Goal: Task Accomplishment & Management: Manage account settings

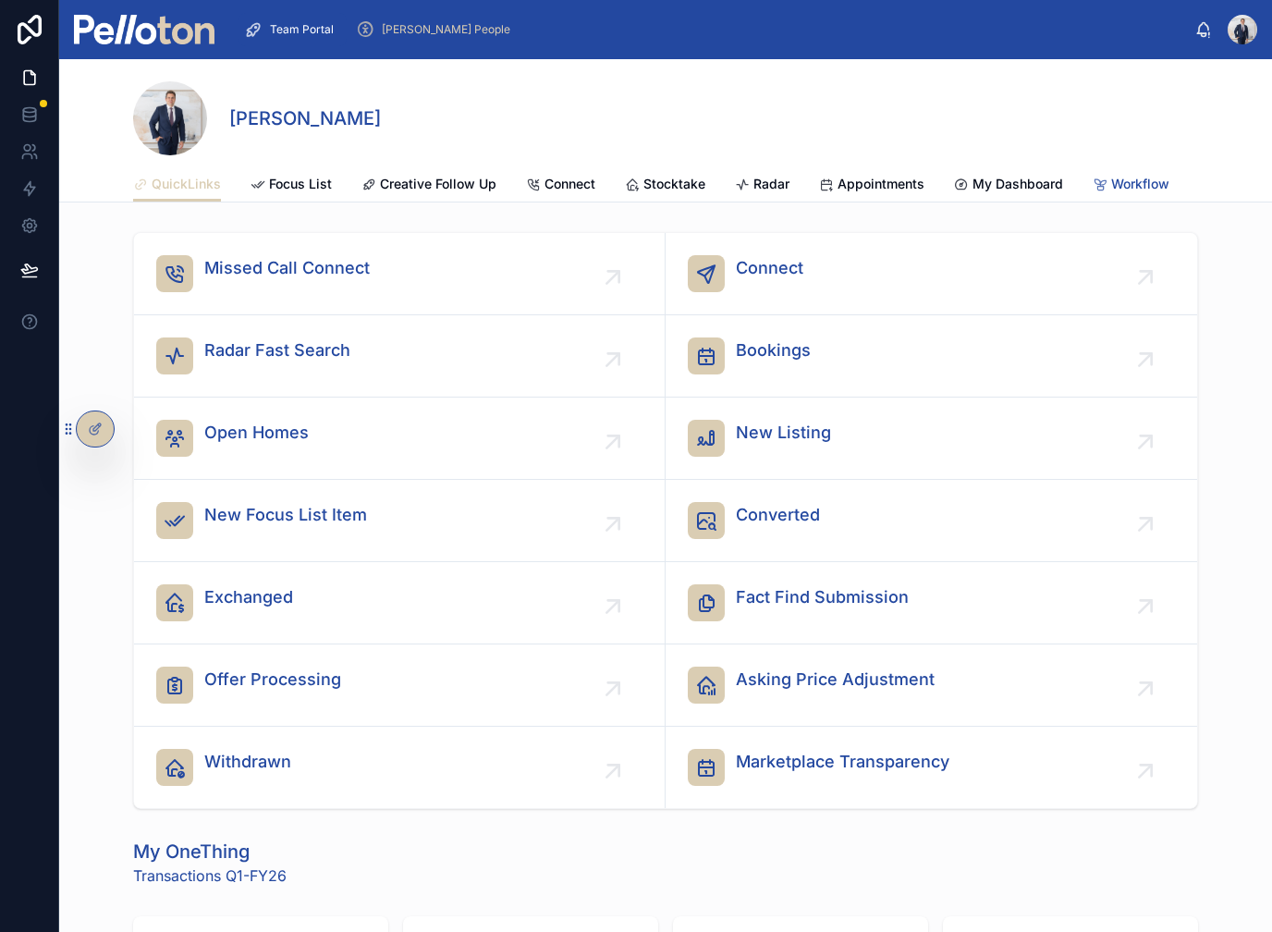
click at [1164, 181] on span "Workflow" at bounding box center [1140, 184] width 58 height 18
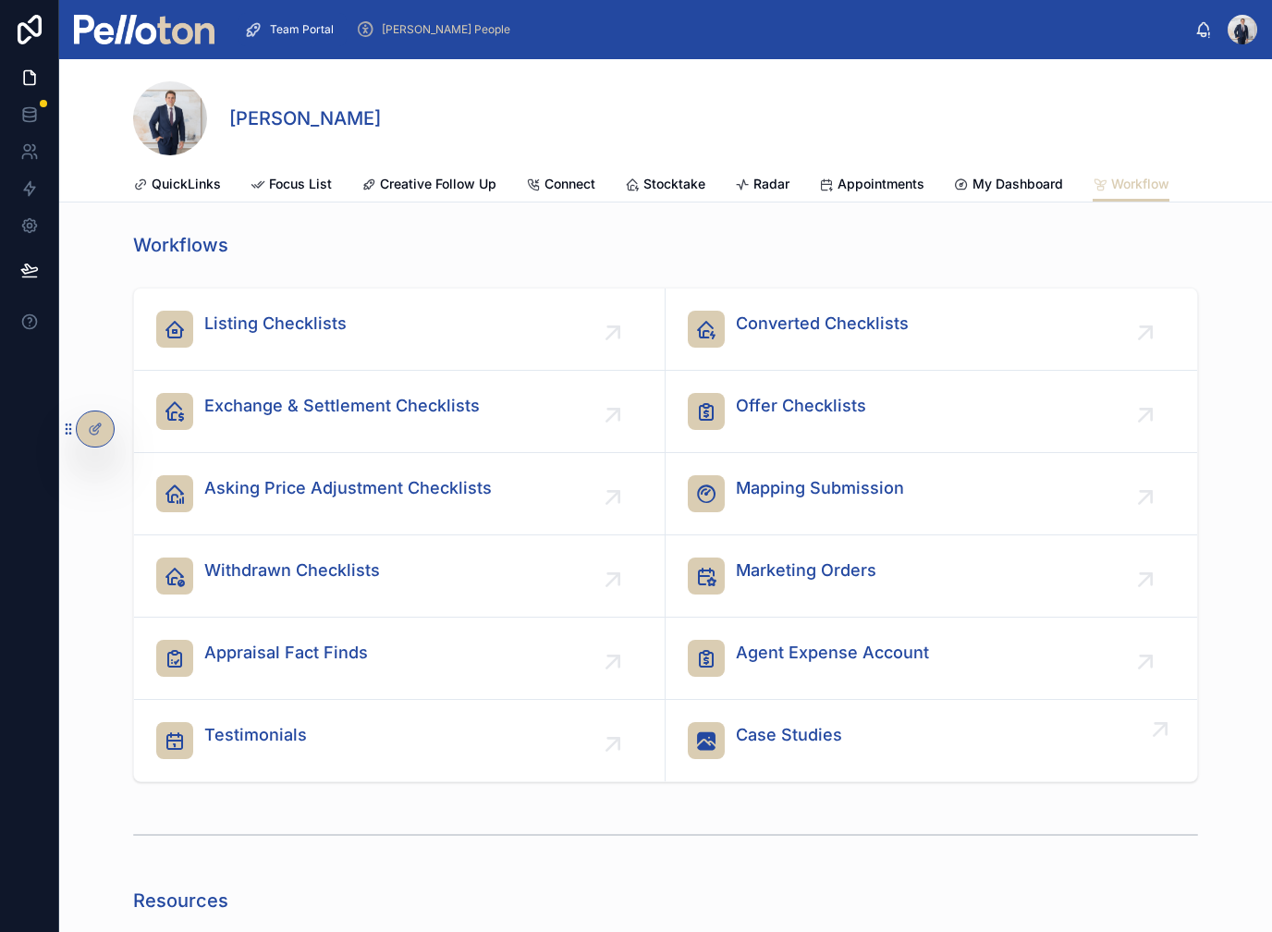
click at [745, 743] on span "Case Studies" at bounding box center [789, 735] width 106 height 26
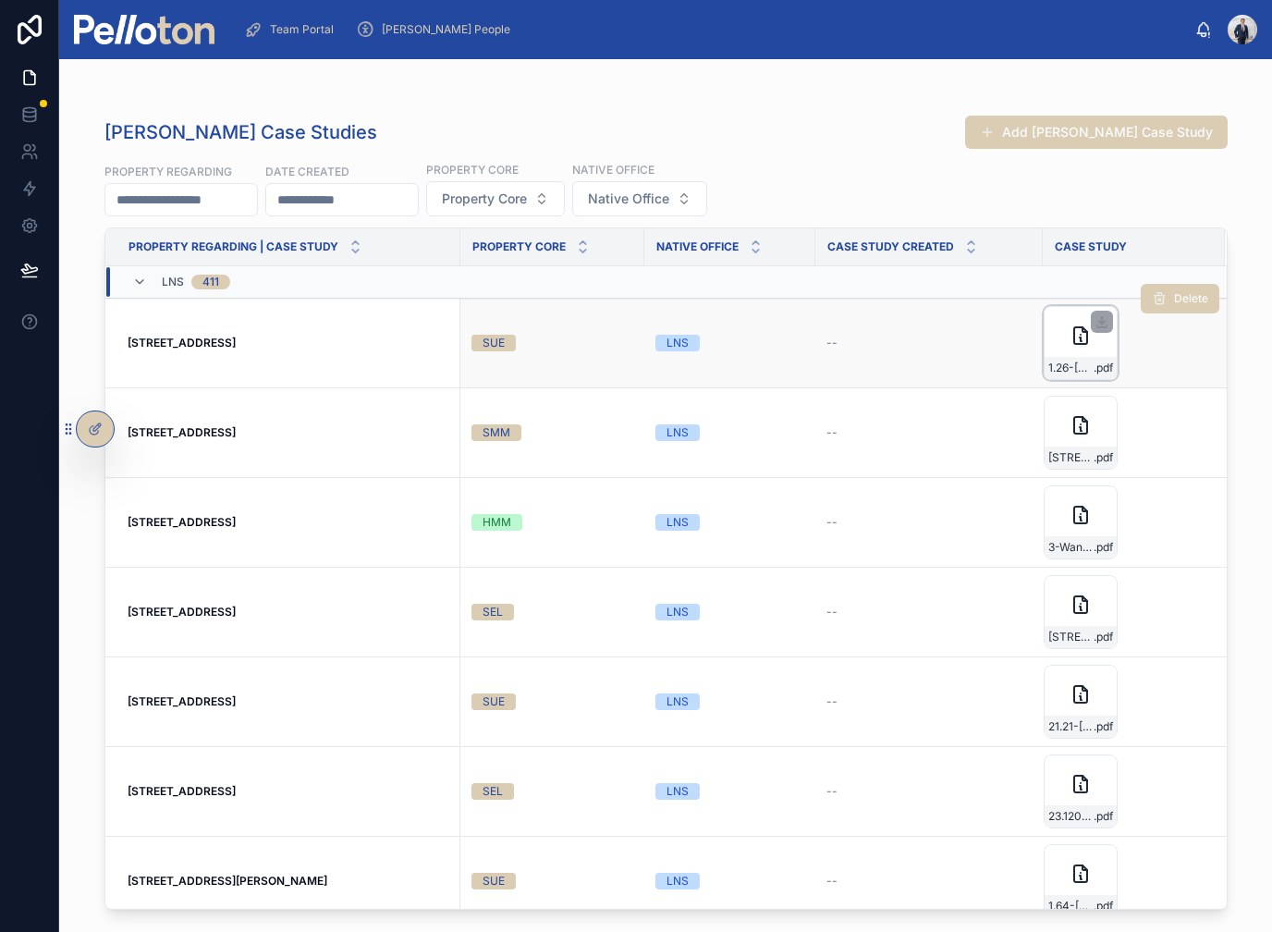
click at [1072, 349] on div "1.26-Somerset-Street,-Mosman .pdf" at bounding box center [1081, 343] width 74 height 74
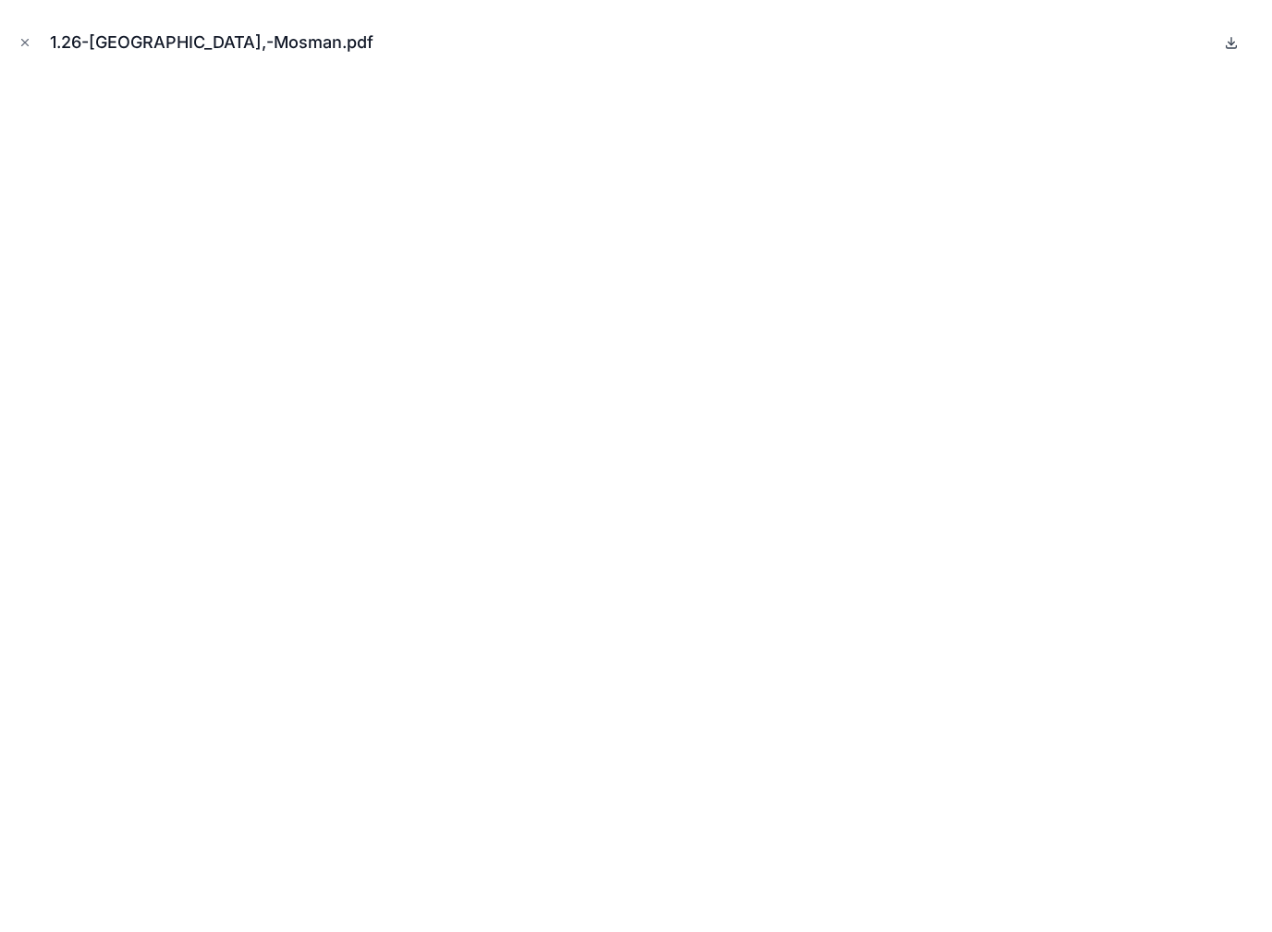
click at [1232, 44] on icon at bounding box center [1232, 41] width 0 height 7
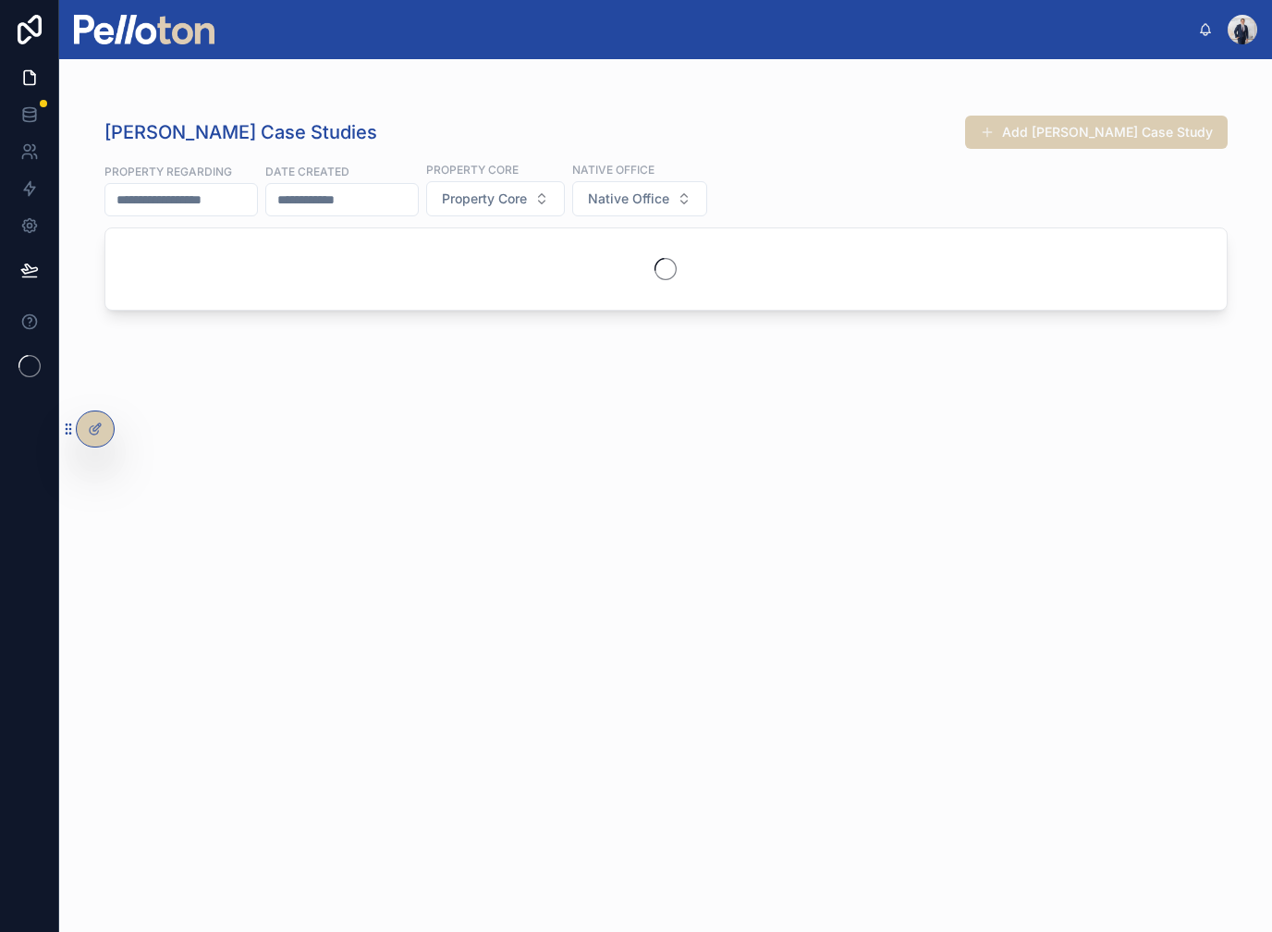
scroll to position [22, 0]
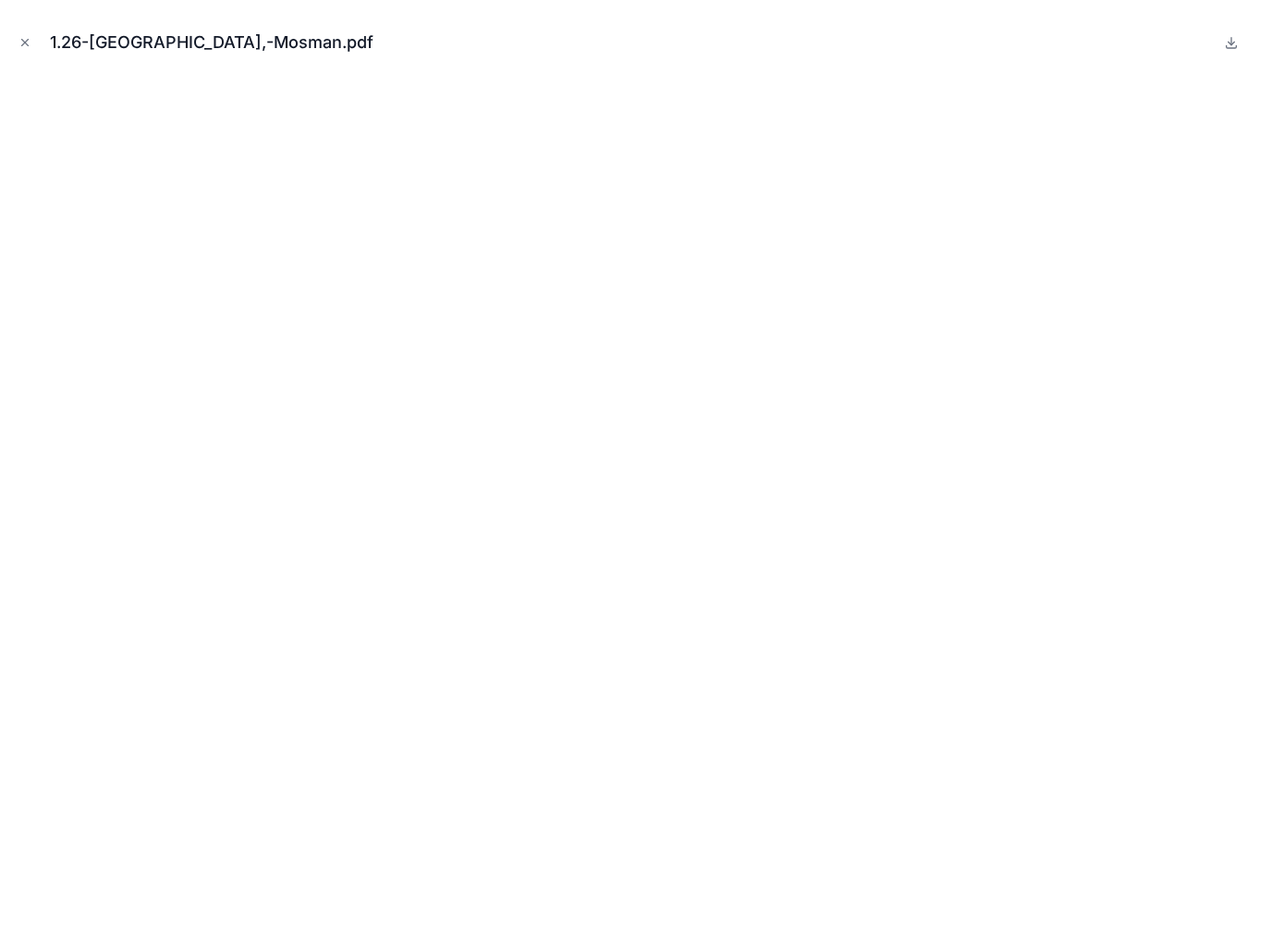
click at [25, 42] on icon "Close modal" at bounding box center [24, 42] width 13 height 13
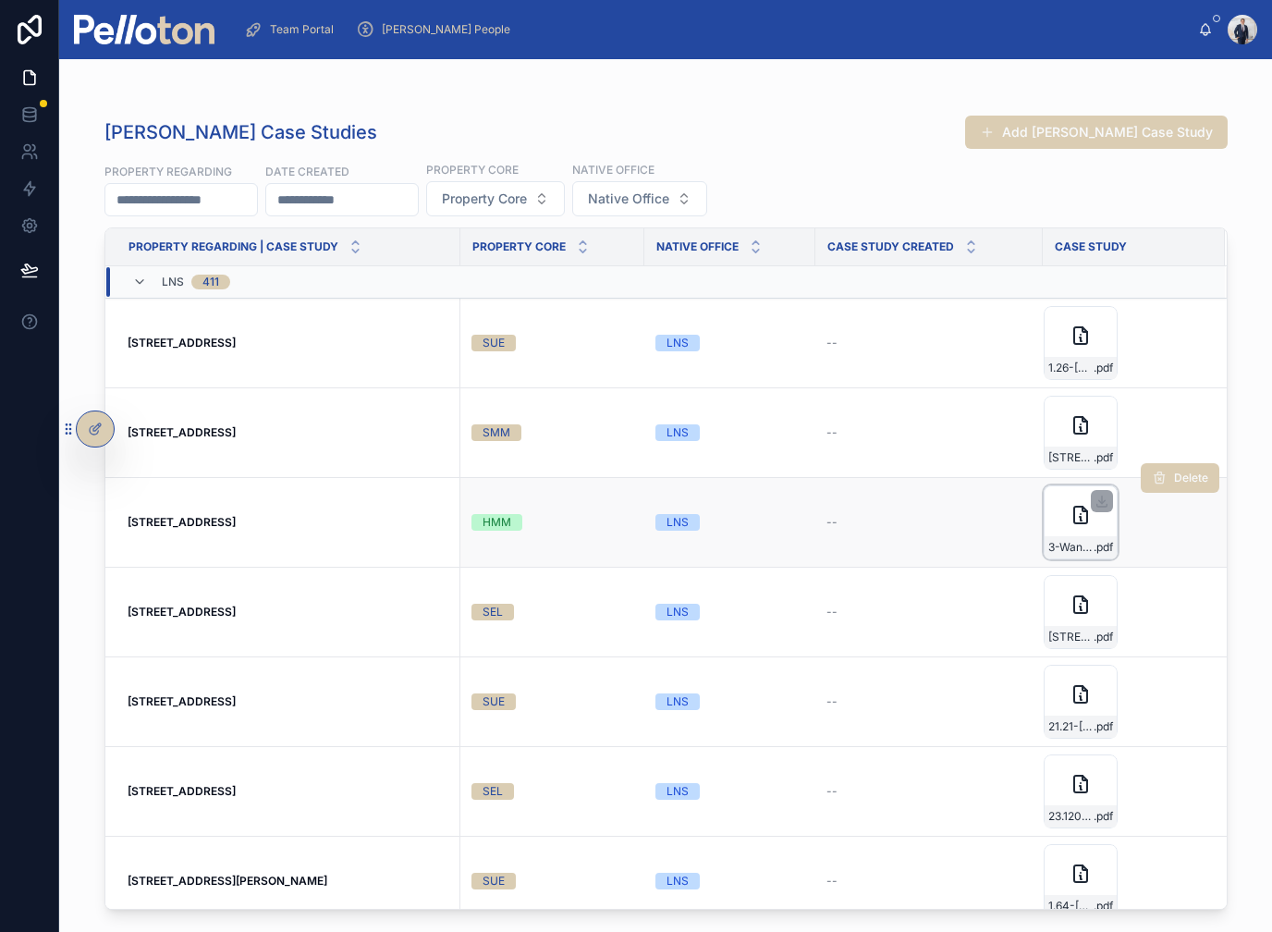
click at [1052, 508] on div "3-Want-Street,-Mosman .pdf" at bounding box center [1081, 522] width 74 height 74
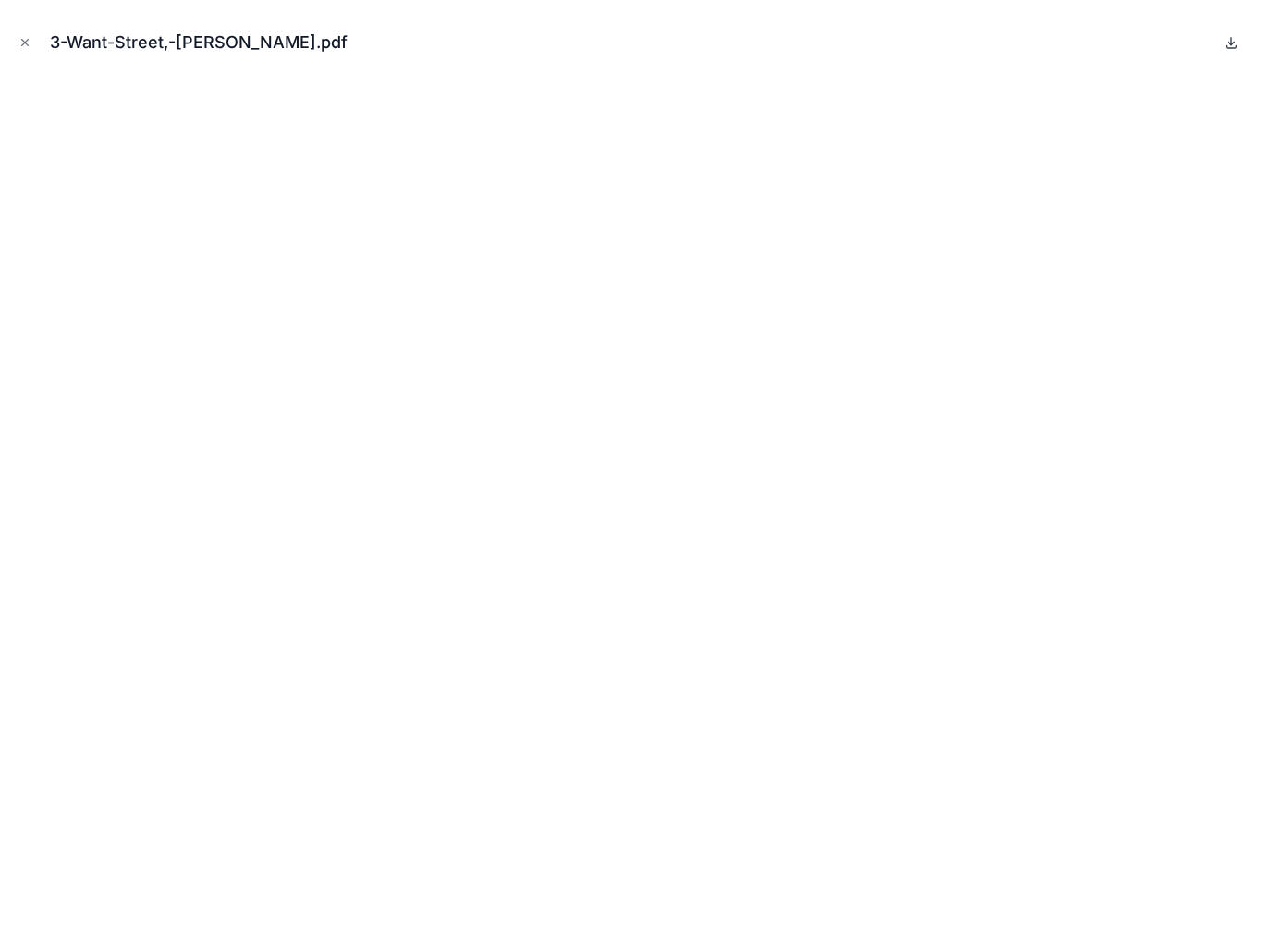
click at [1232, 43] on icon at bounding box center [1232, 41] width 0 height 7
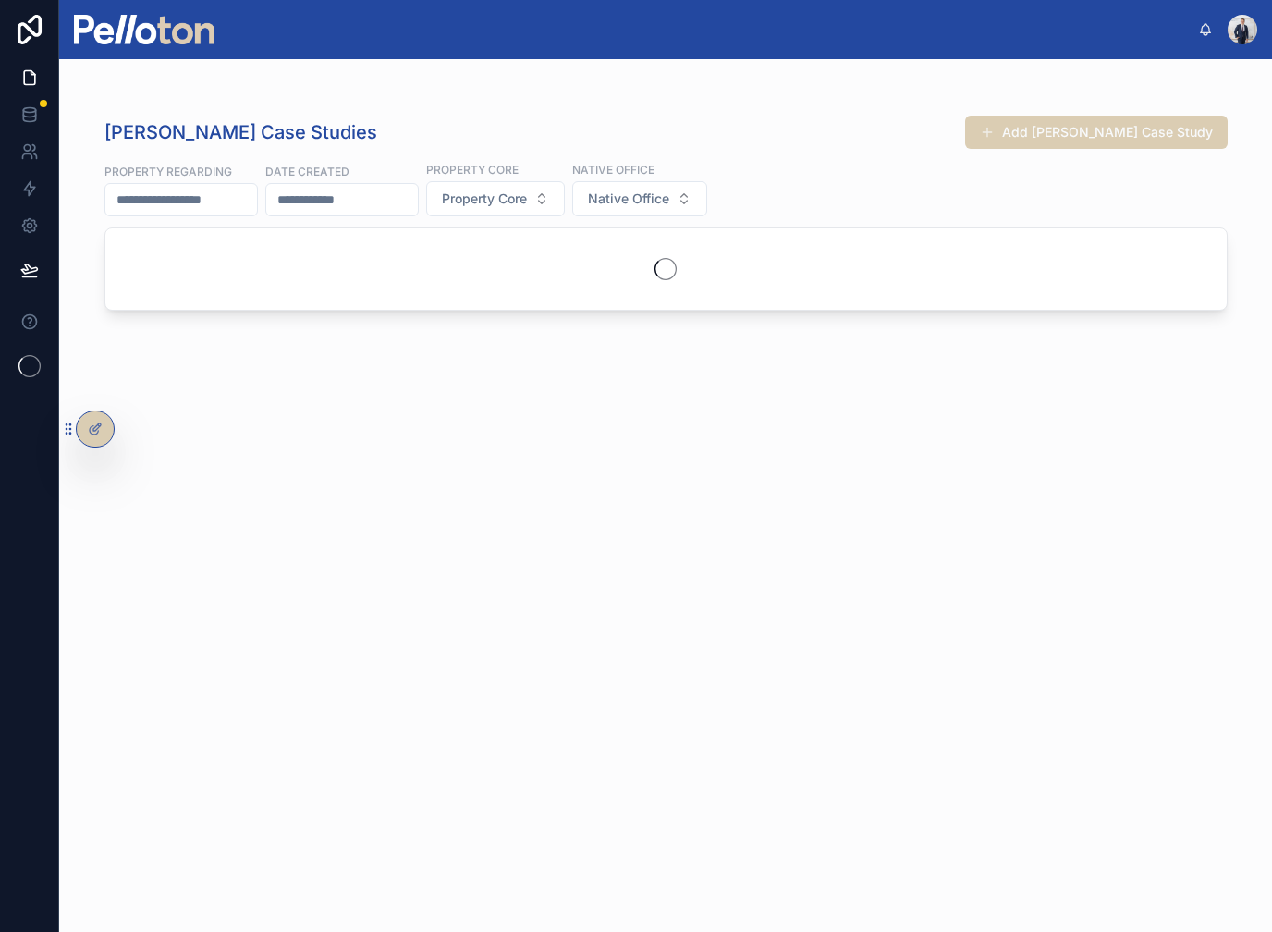
scroll to position [22, 0]
click at [136, 19] on img at bounding box center [144, 30] width 141 height 30
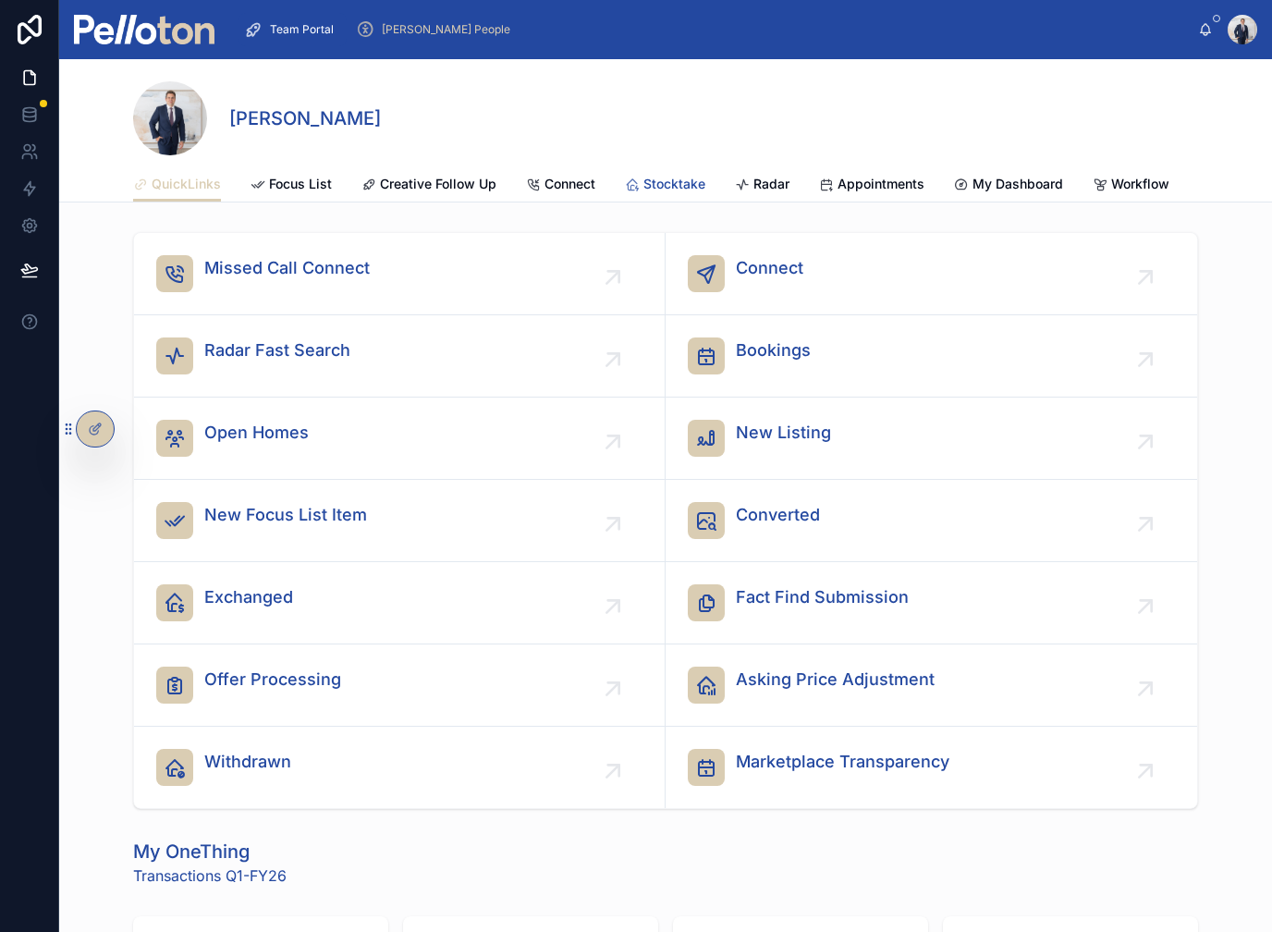
click at [692, 175] on span "Stocktake" at bounding box center [674, 184] width 62 height 18
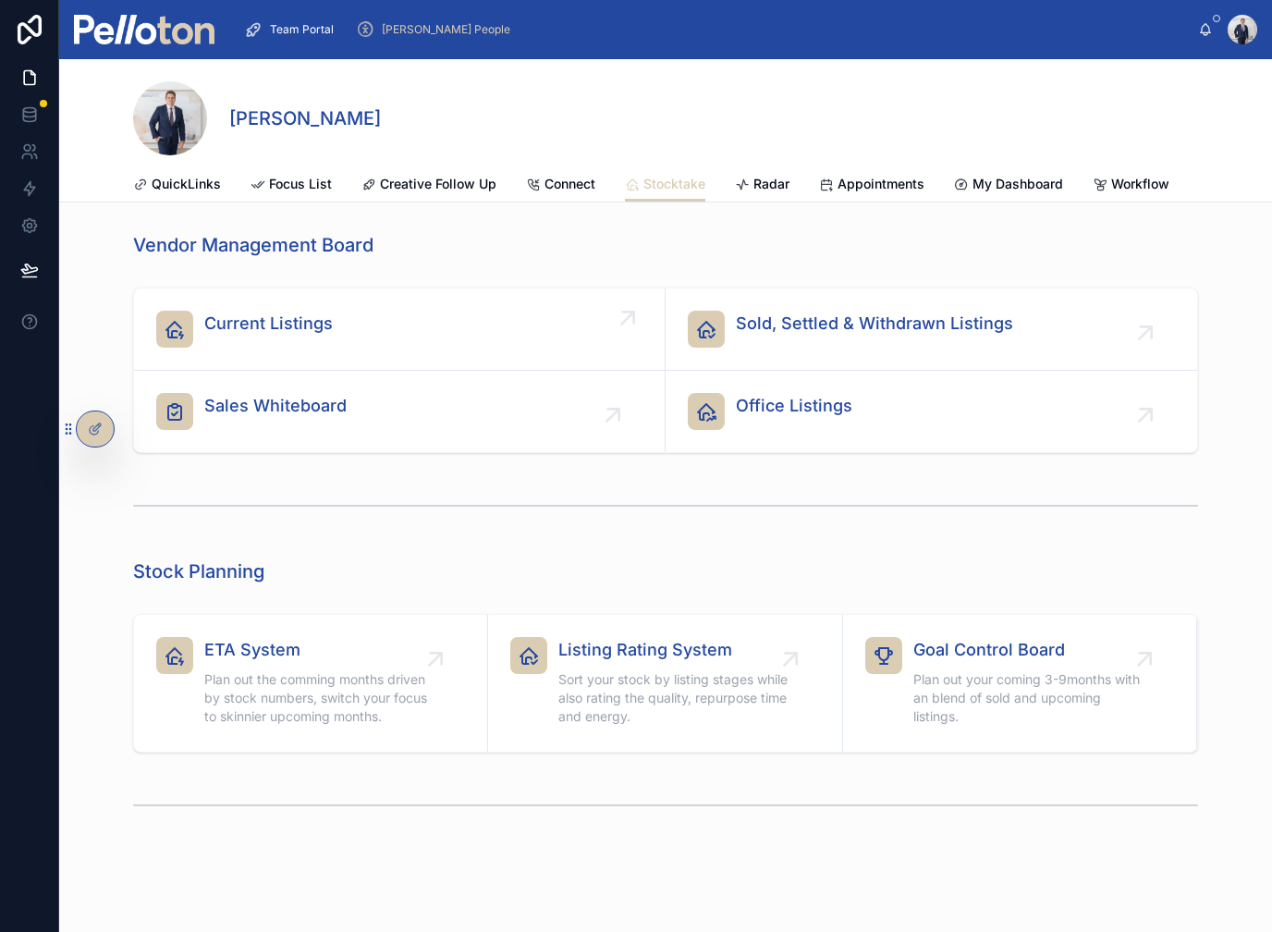
click at [320, 288] on link "Current Listings" at bounding box center [400, 329] width 532 height 82
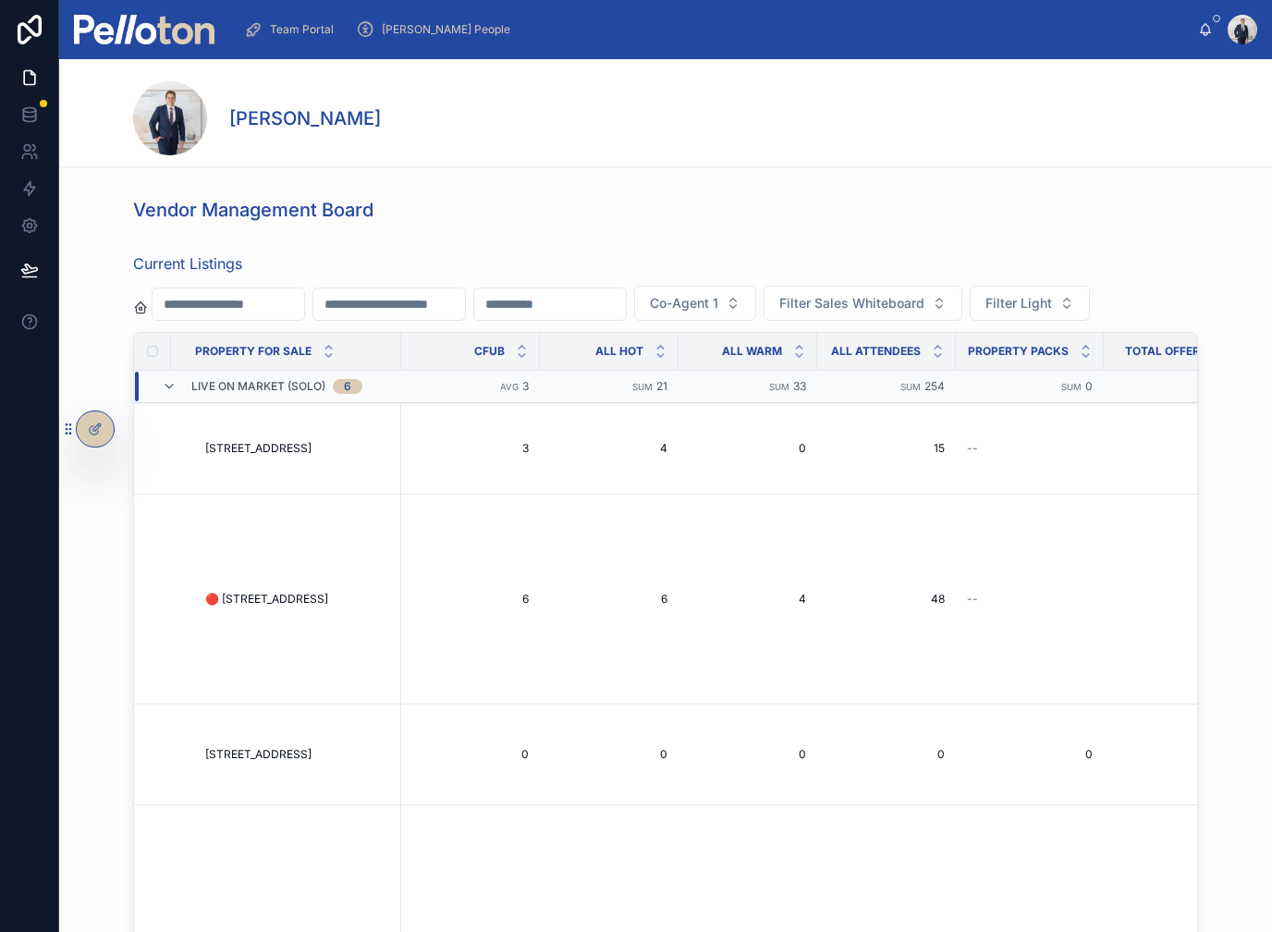
click at [304, 291] on input "text" at bounding box center [229, 304] width 152 height 26
click at [287, 704] on td "🔴 [STREET_ADDRESS] 🔴 [STREET_ADDRESS]" at bounding box center [292, 600] width 218 height 210
click at [298, 631] on td "🔴 [STREET_ADDRESS] 🔴 [STREET_ADDRESS]" at bounding box center [292, 600] width 218 height 210
click at [246, 607] on span "🔴 [STREET_ADDRESS]" at bounding box center [266, 599] width 123 height 15
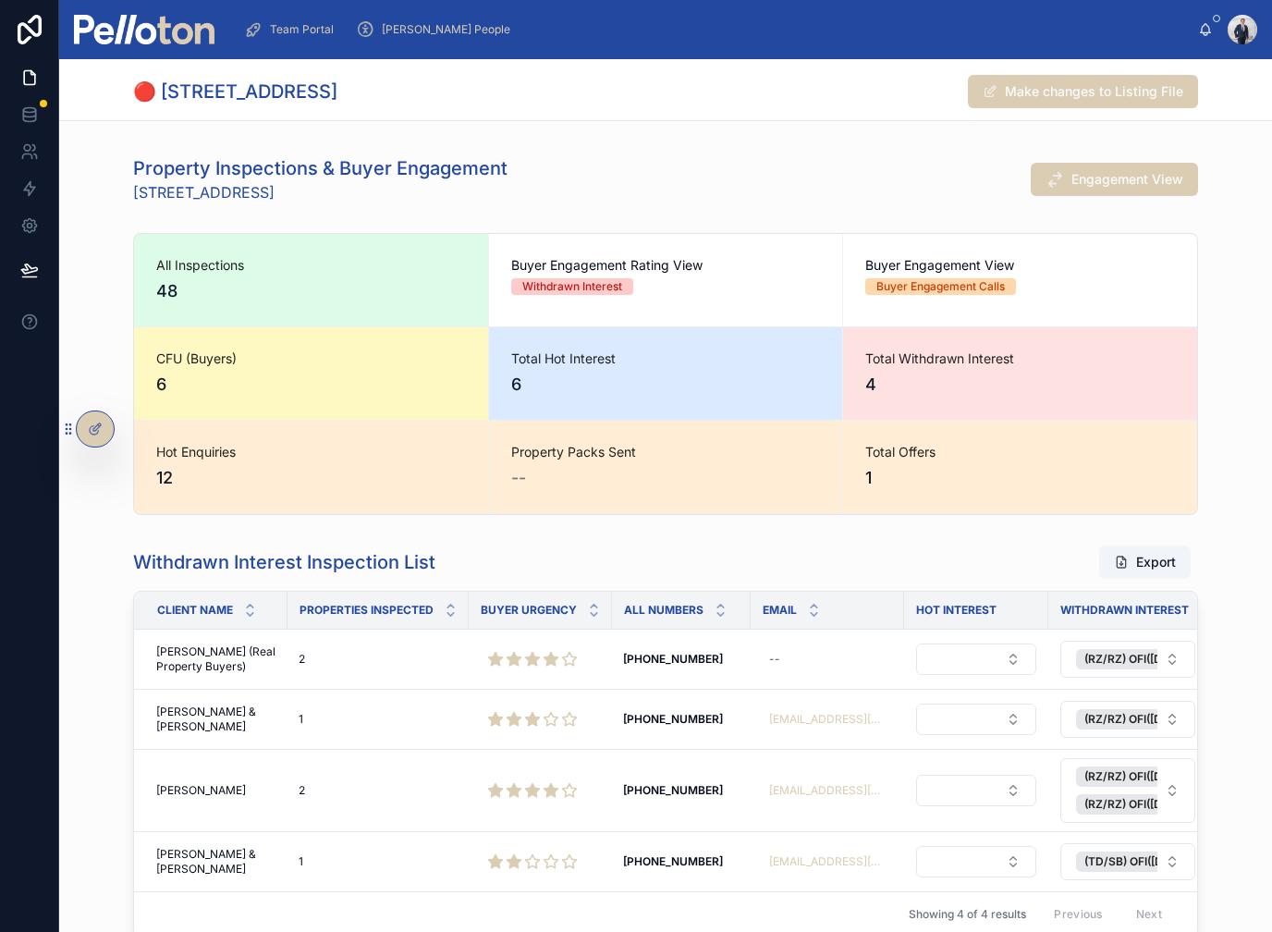
scroll to position [930, 0]
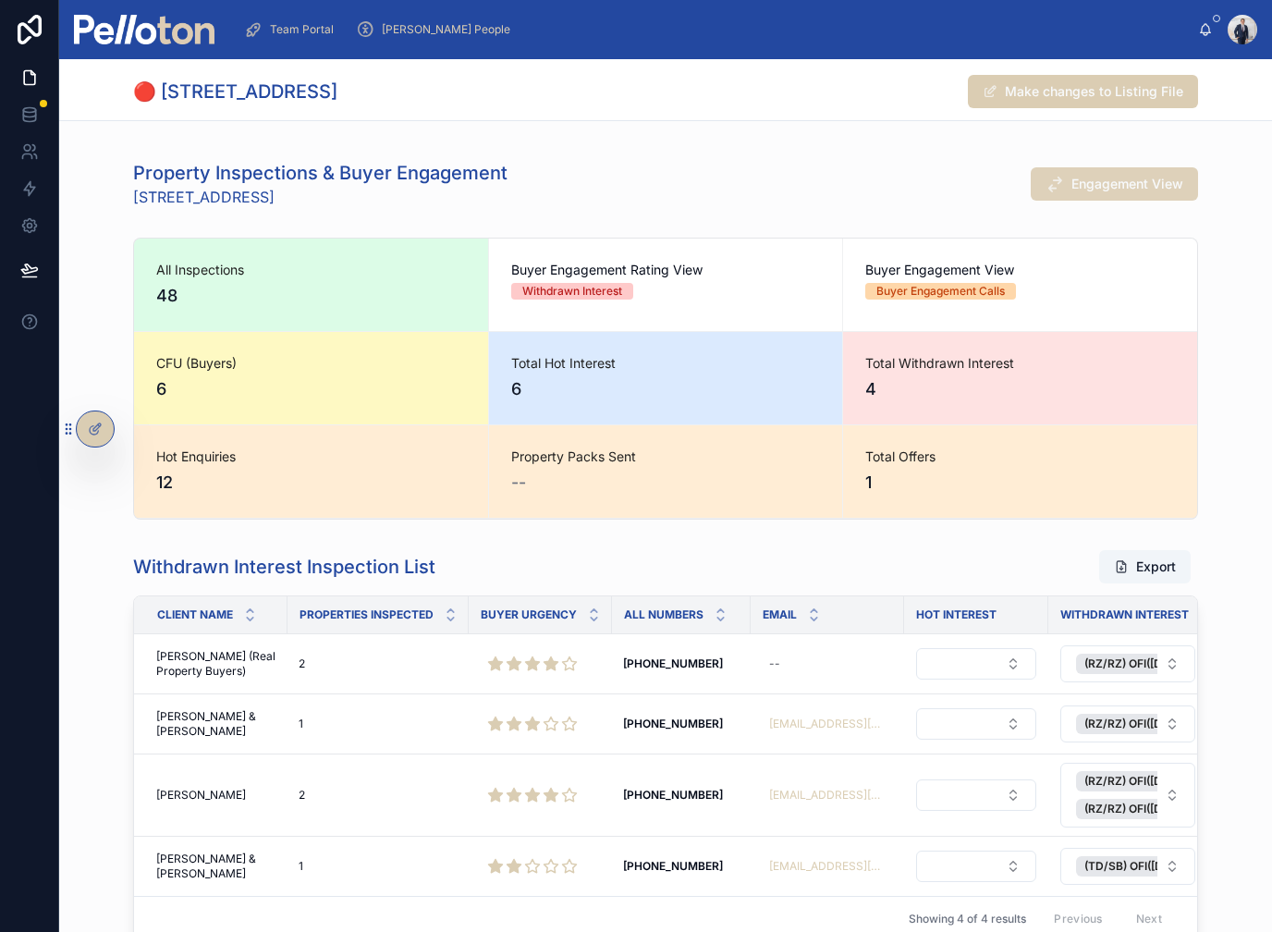
click at [1127, 180] on span "Engagement View" at bounding box center [1128, 184] width 112 height 18
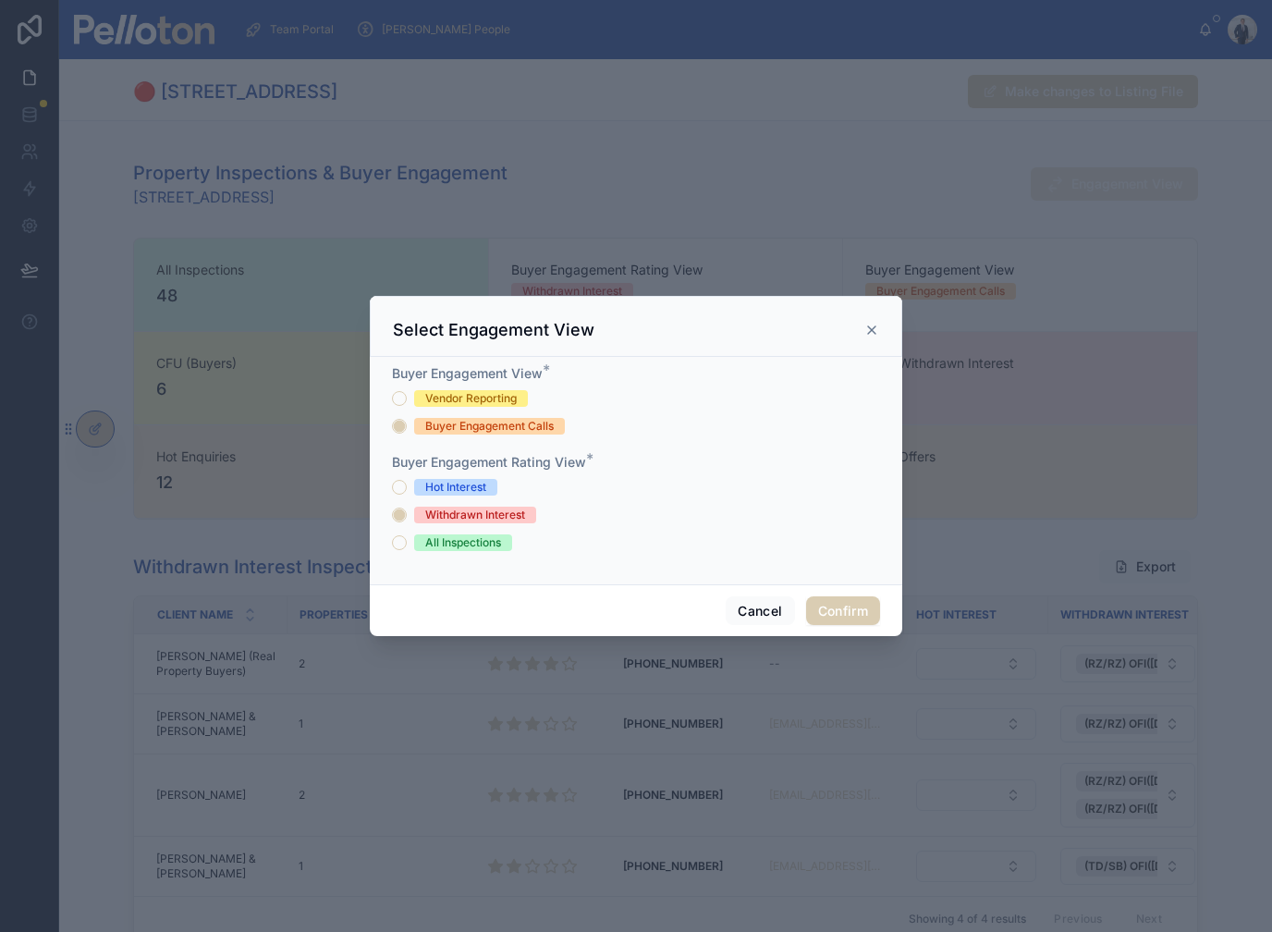
click at [439, 479] on div "Hot Interest" at bounding box center [455, 487] width 61 height 17
click at [407, 480] on button "Hot Interest" at bounding box center [399, 487] width 15 height 15
click at [835, 596] on button "Confirm" at bounding box center [843, 611] width 74 height 30
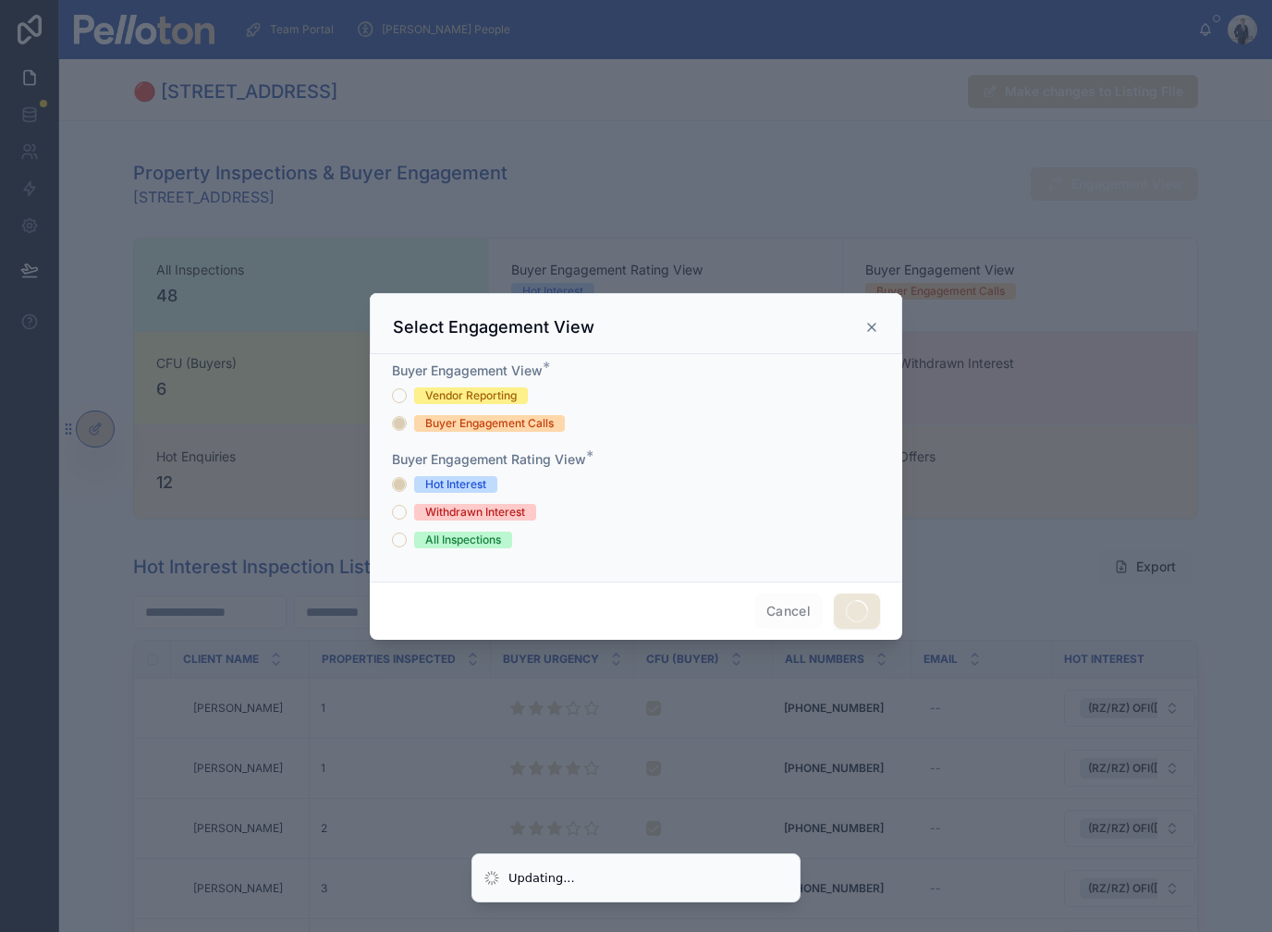
click at [294, 532] on div at bounding box center [636, 466] width 1272 height 932
click at [32, 536] on div at bounding box center [636, 466] width 1272 height 932
click at [863, 316] on div "Select Engagement View" at bounding box center [636, 327] width 486 height 22
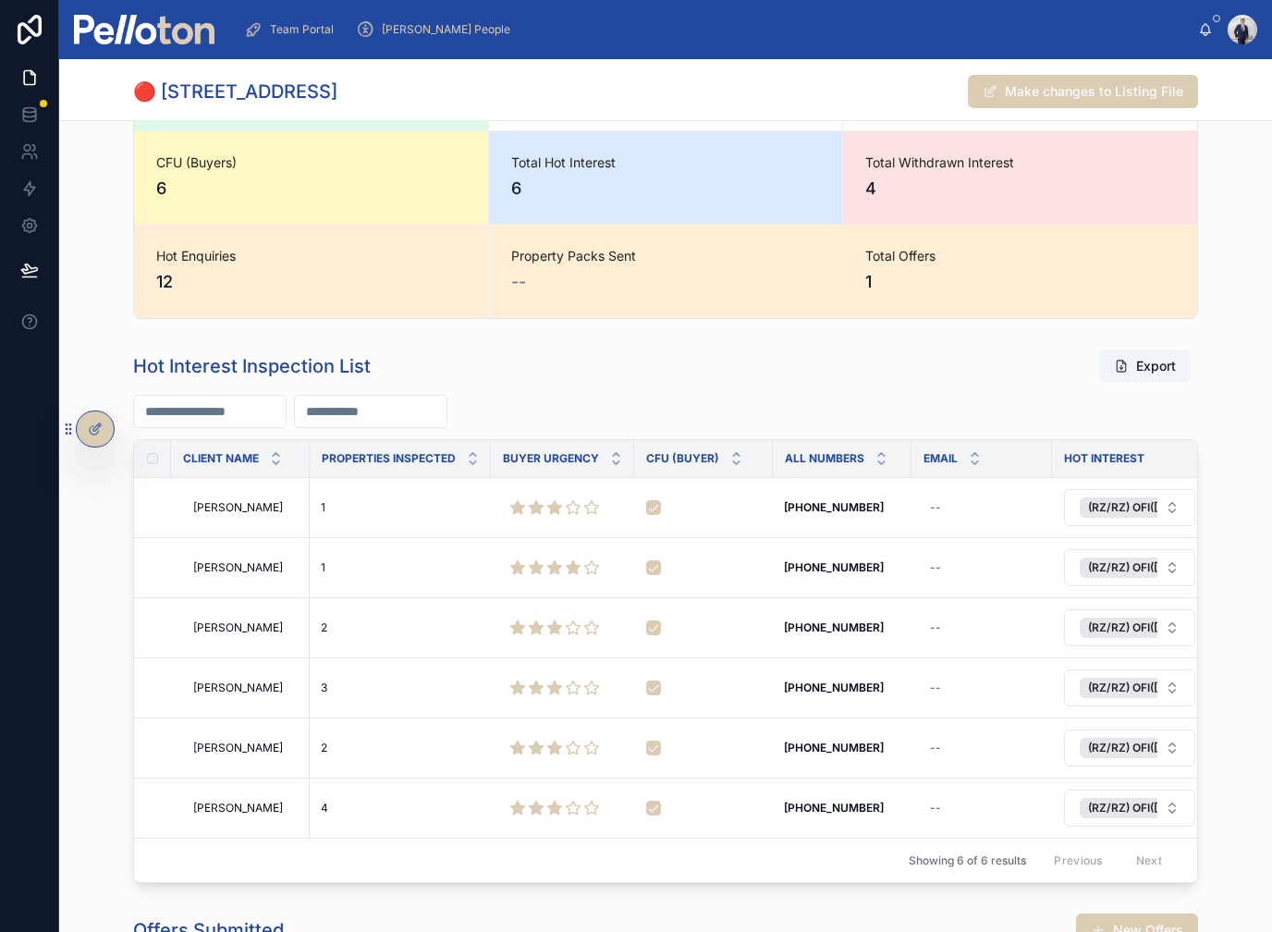
scroll to position [1134, 0]
